Goal: Information Seeking & Learning: Find specific page/section

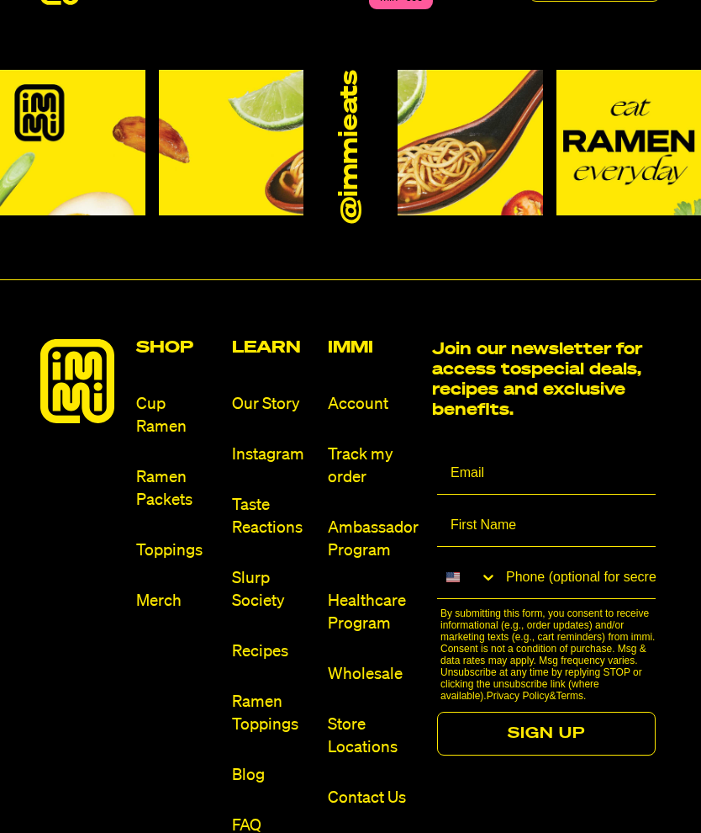
scroll to position [8315, 0]
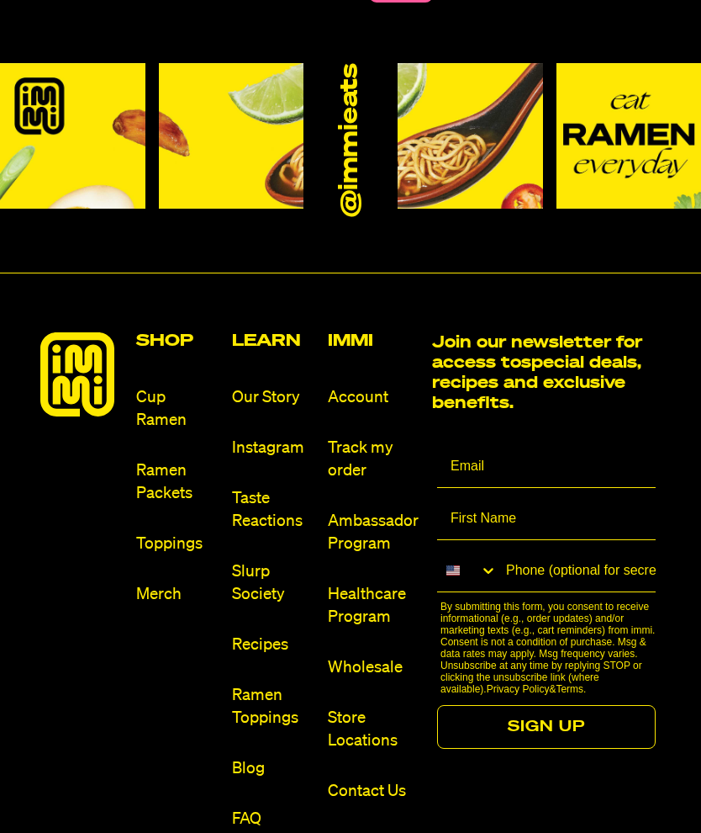
click at [156, 392] on link "Cup Ramen" at bounding box center [177, 408] width 82 height 45
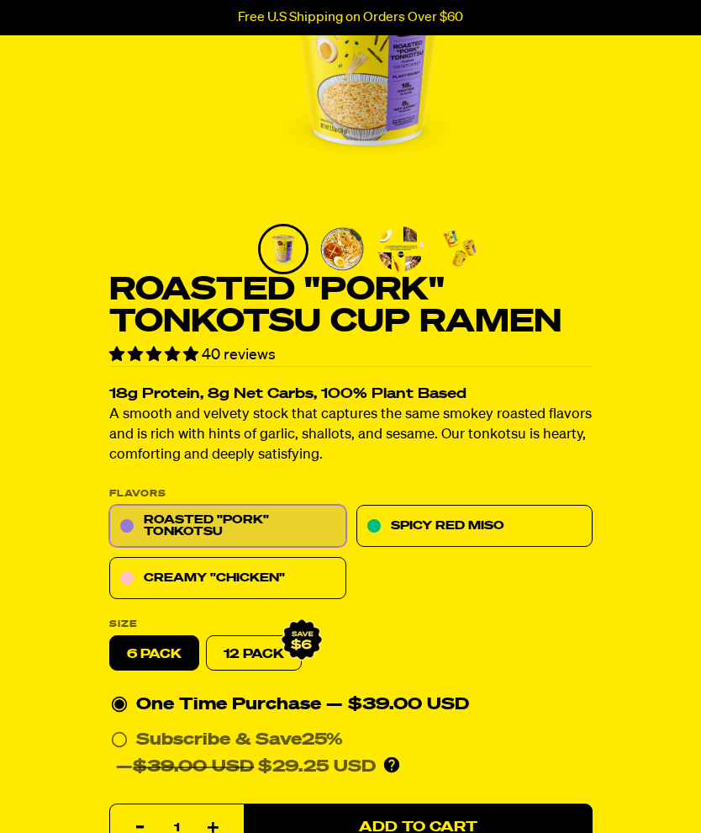
scroll to position [239, 0]
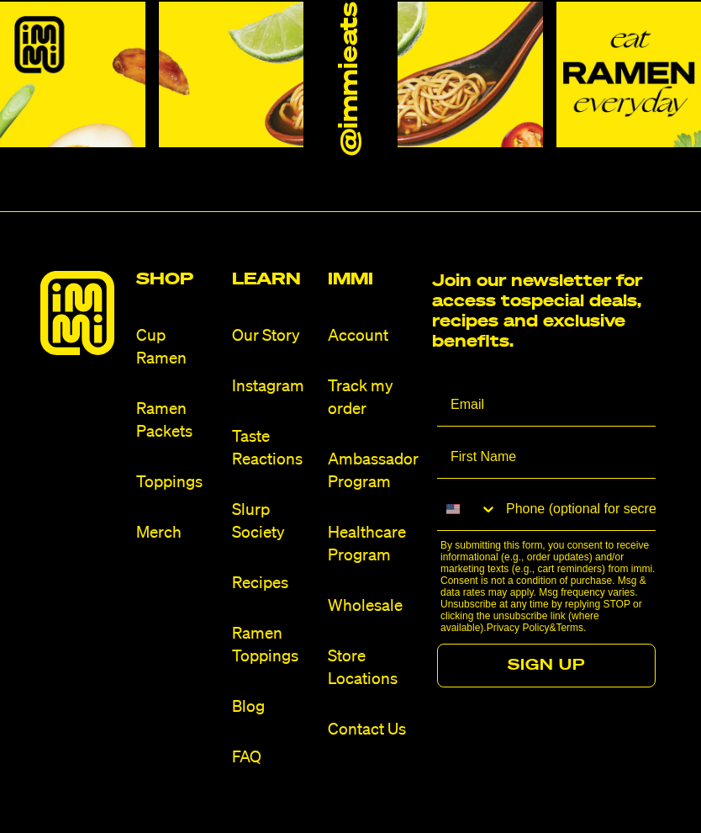
click at [166, 399] on link "Ramen Packets" at bounding box center [177, 420] width 82 height 45
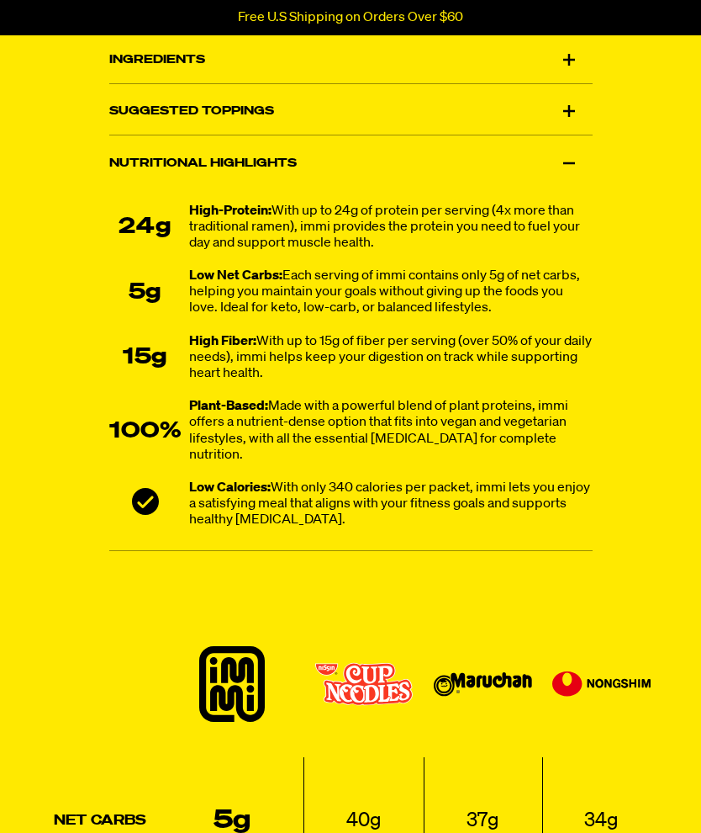
scroll to position [1536, 0]
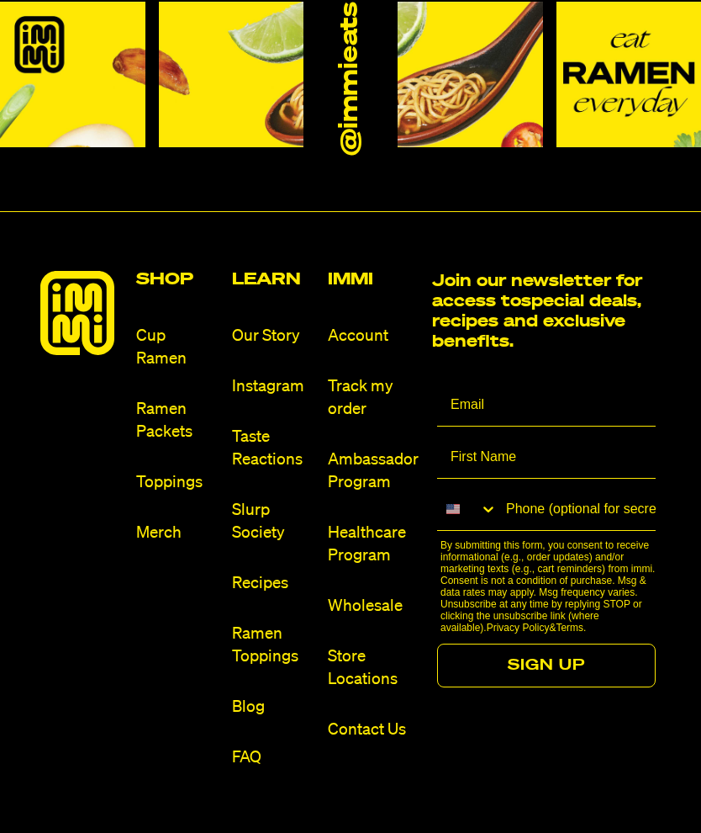
scroll to position [8377, 0]
click at [172, 521] on link "Merch" at bounding box center [177, 532] width 82 height 23
click at [367, 654] on link "Store Locations" at bounding box center [373, 667] width 91 height 45
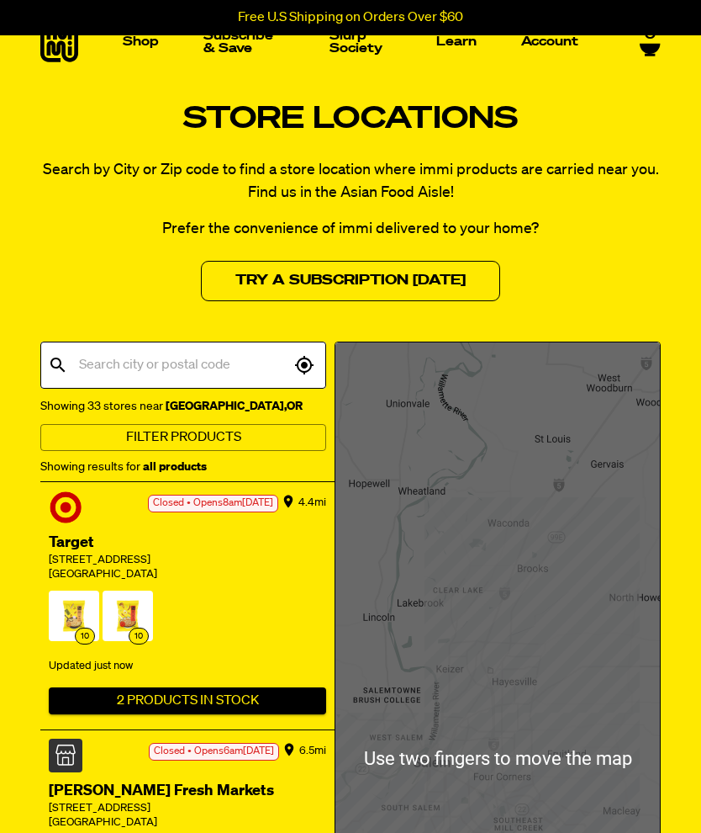
scroll to position [34, 0]
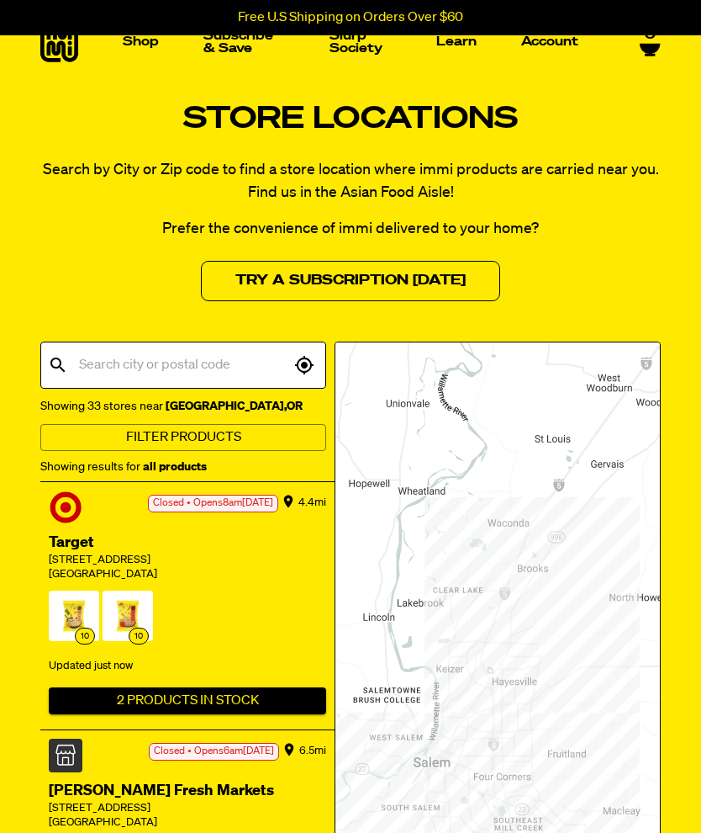
click at [223, 358] on input "text" at bounding box center [182, 365] width 215 height 32
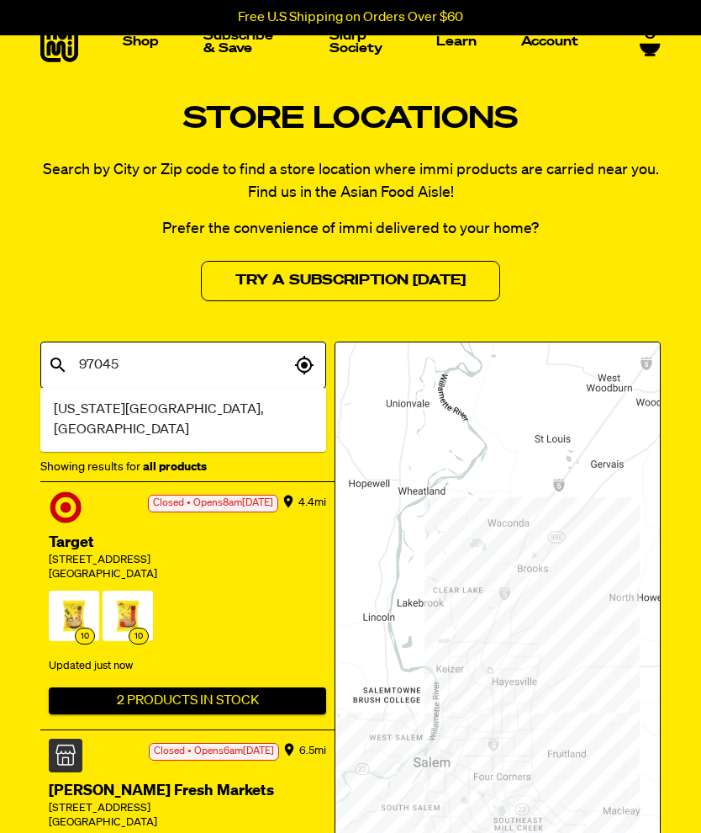
type input "97045"
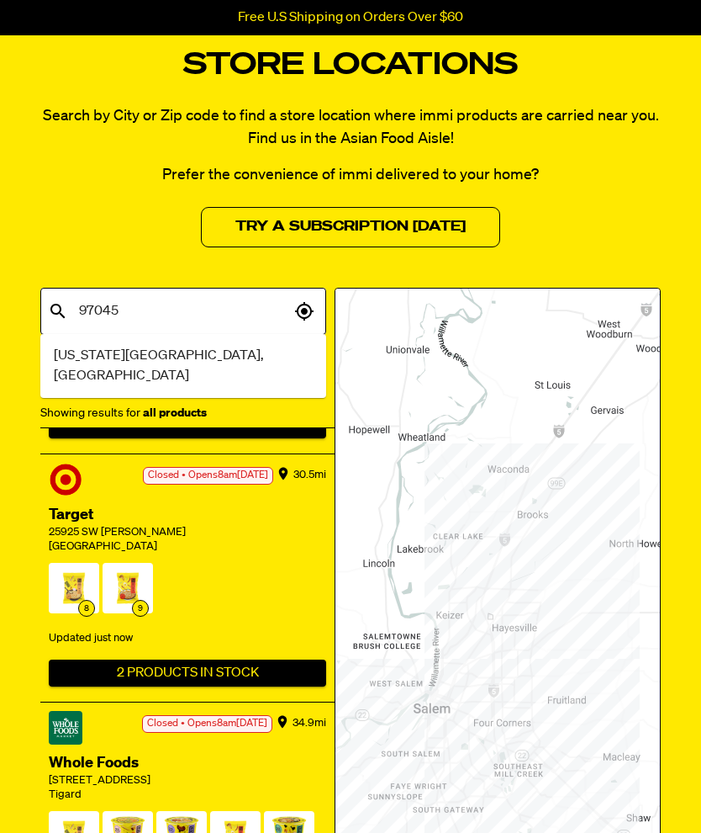
scroll to position [1666, 0]
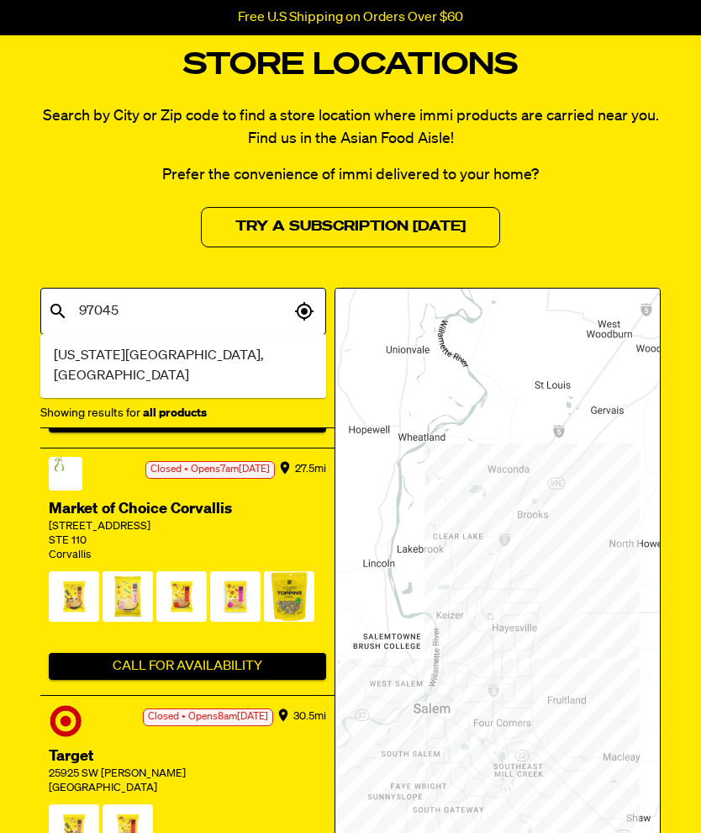
click at [273, 805] on div "30.5 mi Closed • Opens 8am Tomorrow Target 25925 SW Heather Pl Wilsonville 8 9 …" at bounding box center [187, 819] width 294 height 248
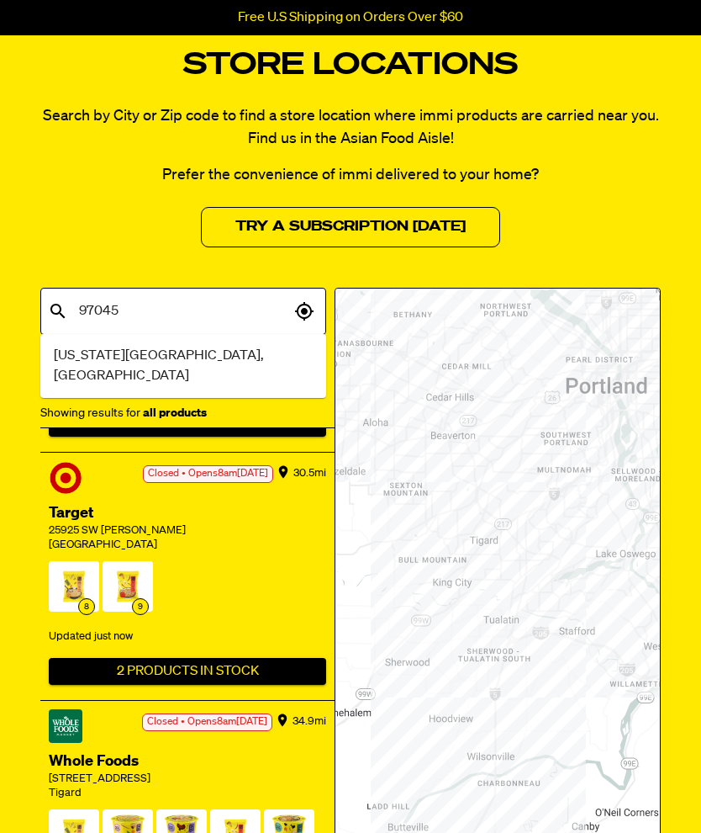
click at [188, 658] on button "2 Products In Stock" at bounding box center [188, 671] width 278 height 27
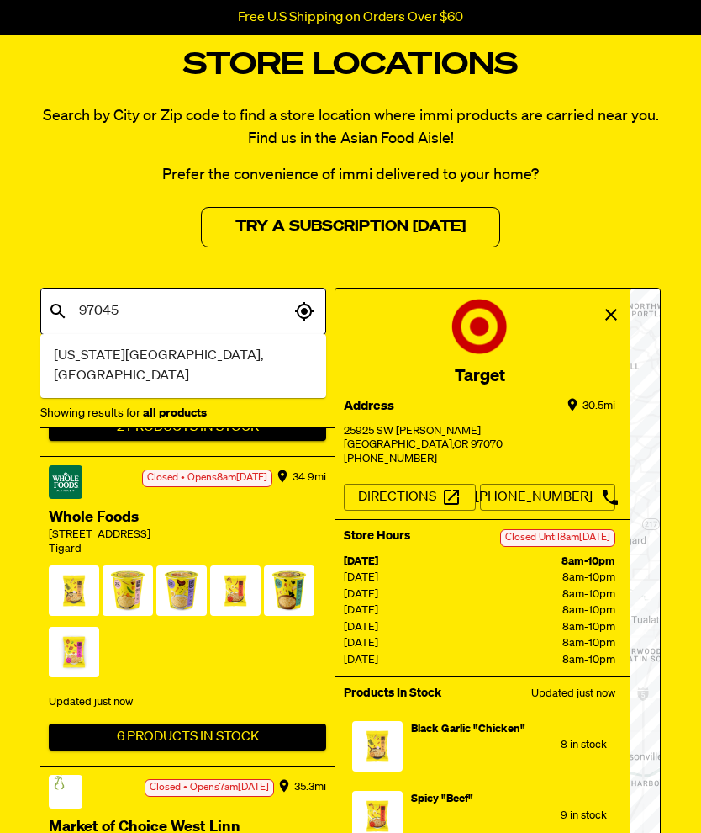
scroll to position [1911, 0]
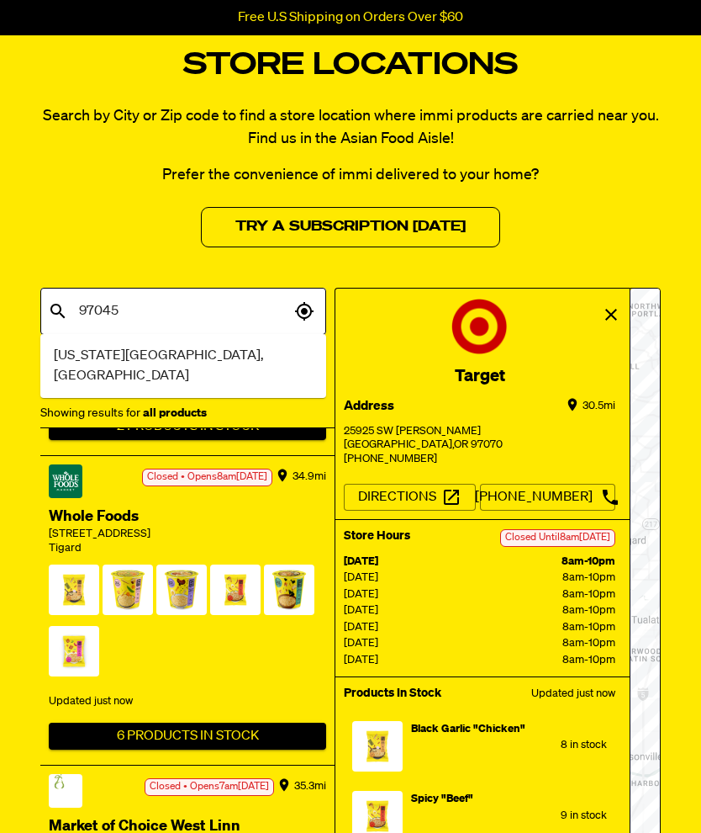
click at [197, 722] on button "6 Products In Stock" at bounding box center [188, 735] width 278 height 27
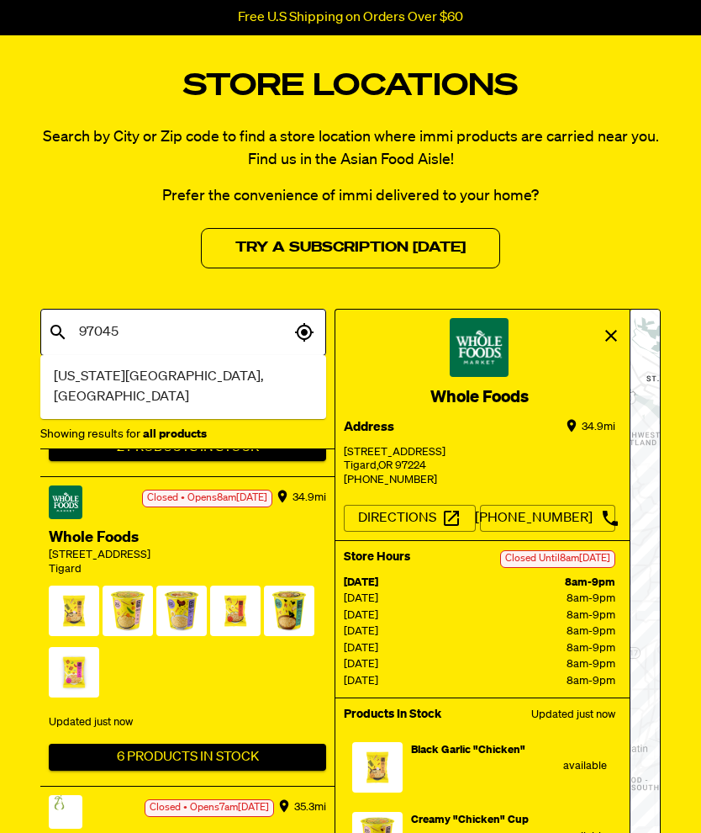
scroll to position [0, 0]
